Goal: Task Accomplishment & Management: Complete application form

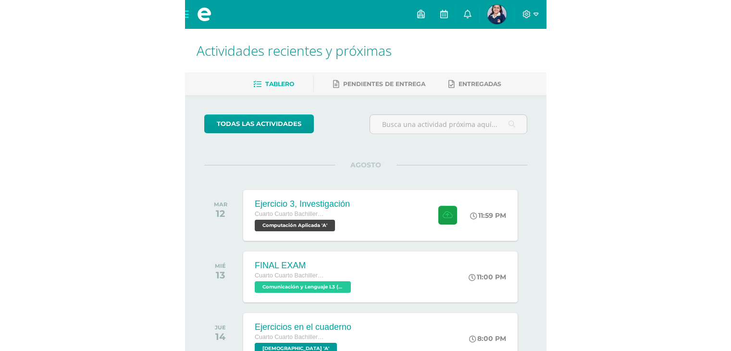
scroll to position [96, 0]
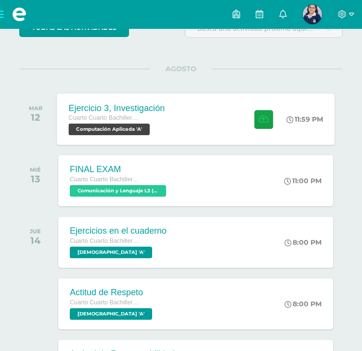
click at [125, 128] on span "Computación Aplicada 'A'" at bounding box center [108, 130] width 81 height 12
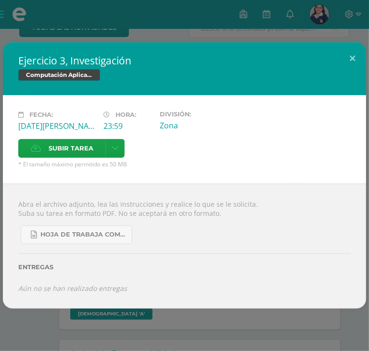
drag, startPoint x: 131, startPoint y: 72, endPoint x: 43, endPoint y: 68, distance: 88.1
click at [48, 67] on h2 "Ejercicio 3, Investigación" at bounding box center [184, 60] width 332 height 13
drag, startPoint x: 19, startPoint y: 70, endPoint x: 69, endPoint y: 90, distance: 54.1
click at [63, 79] on div "Ejercicio 3, Investigación Computación Aplicada" at bounding box center [184, 68] width 363 height 53
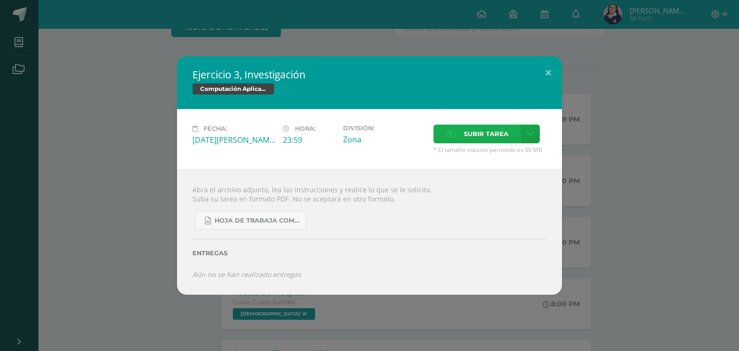
click at [361, 129] on label "Subir tarea" at bounding box center [477, 134] width 88 height 19
click at [0, 0] on input "Subir tarea" at bounding box center [0, 0] width 0 height 0
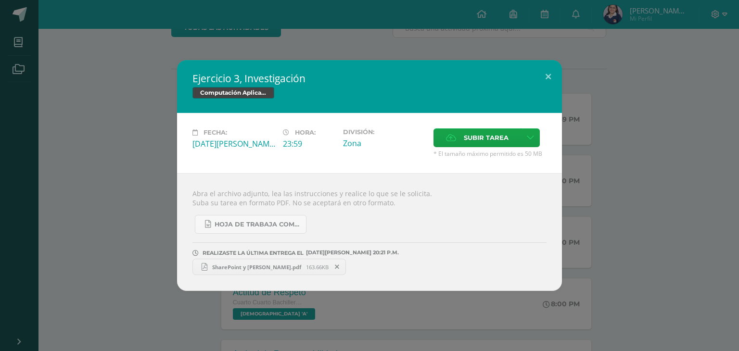
click at [256, 264] on span "SharePoint y [PERSON_NAME].pdf" at bounding box center [256, 267] width 99 height 7
click at [107, 72] on div "Ejercicio 3, Investigación Computación Aplicada Fecha: [DATE][PERSON_NAME] Hora…" at bounding box center [369, 175] width 731 height 231
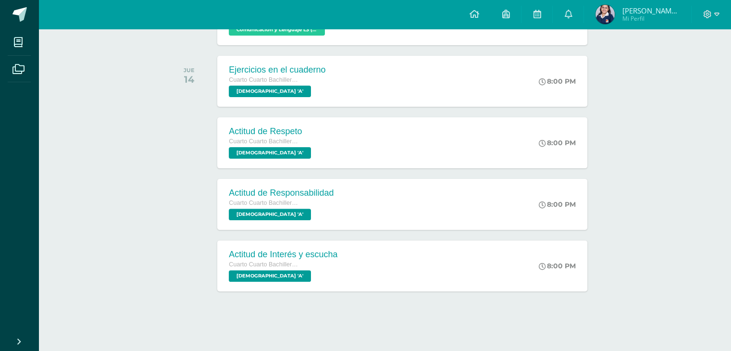
scroll to position [258, 0]
